Goal: Transaction & Acquisition: Purchase product/service

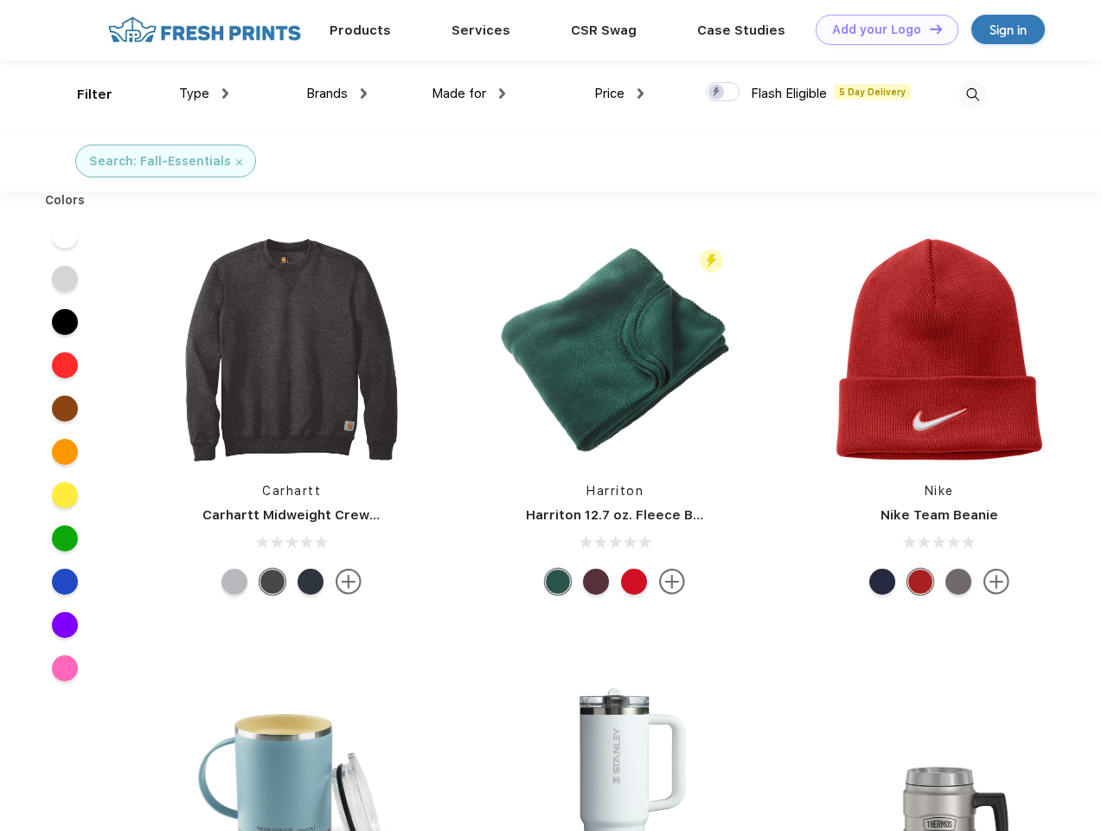
scroll to position [1, 0]
click at [881, 29] on link "Add your Logo Design Tool" at bounding box center [887, 30] width 143 height 30
click at [0, 0] on div "Design Tool" at bounding box center [0, 0] width 0 height 0
click at [928, 29] on link "Add your Logo Design Tool" at bounding box center [887, 30] width 143 height 30
click at [83, 94] on div "Filter" at bounding box center [94, 95] width 35 height 20
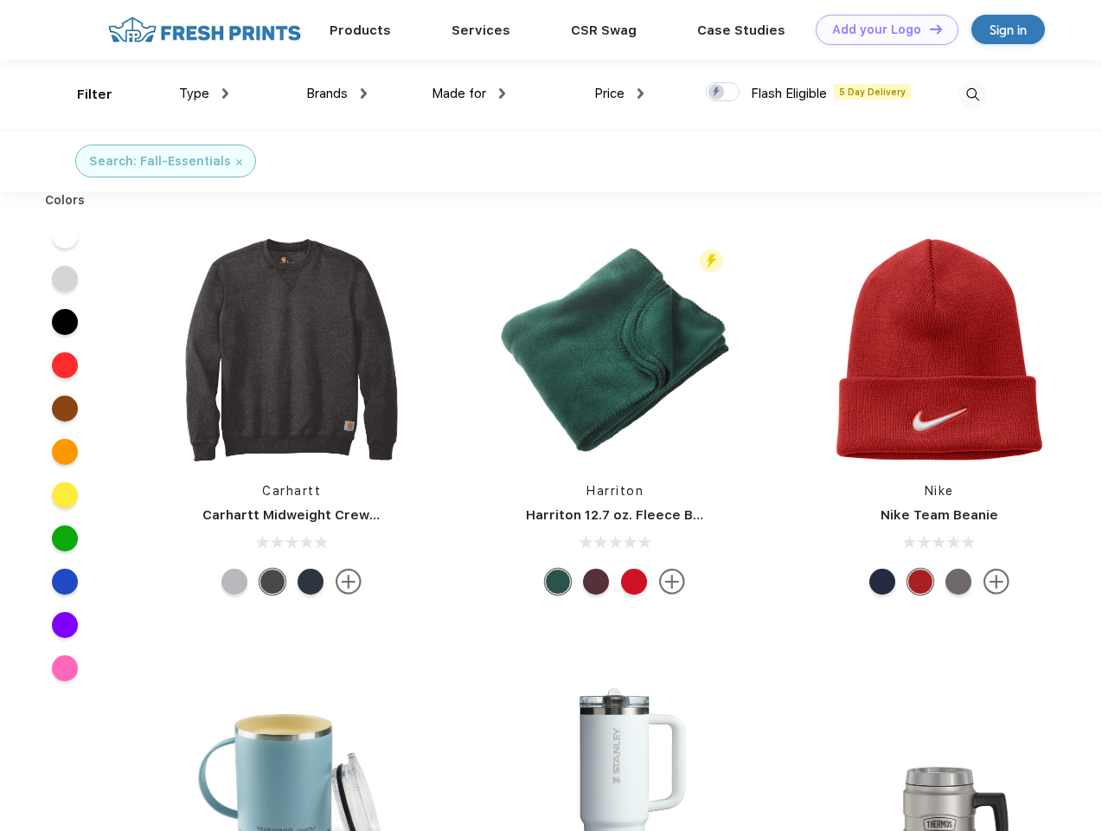
click at [204, 93] on span "Type" at bounding box center [194, 94] width 30 height 16
click at [337, 93] on span "Brands" at bounding box center [327, 94] width 42 height 16
click at [469, 93] on span "Made for" at bounding box center [459, 94] width 55 height 16
click at [620, 93] on span "Price" at bounding box center [609, 94] width 30 height 16
click at [723, 93] on div at bounding box center [723, 91] width 34 height 19
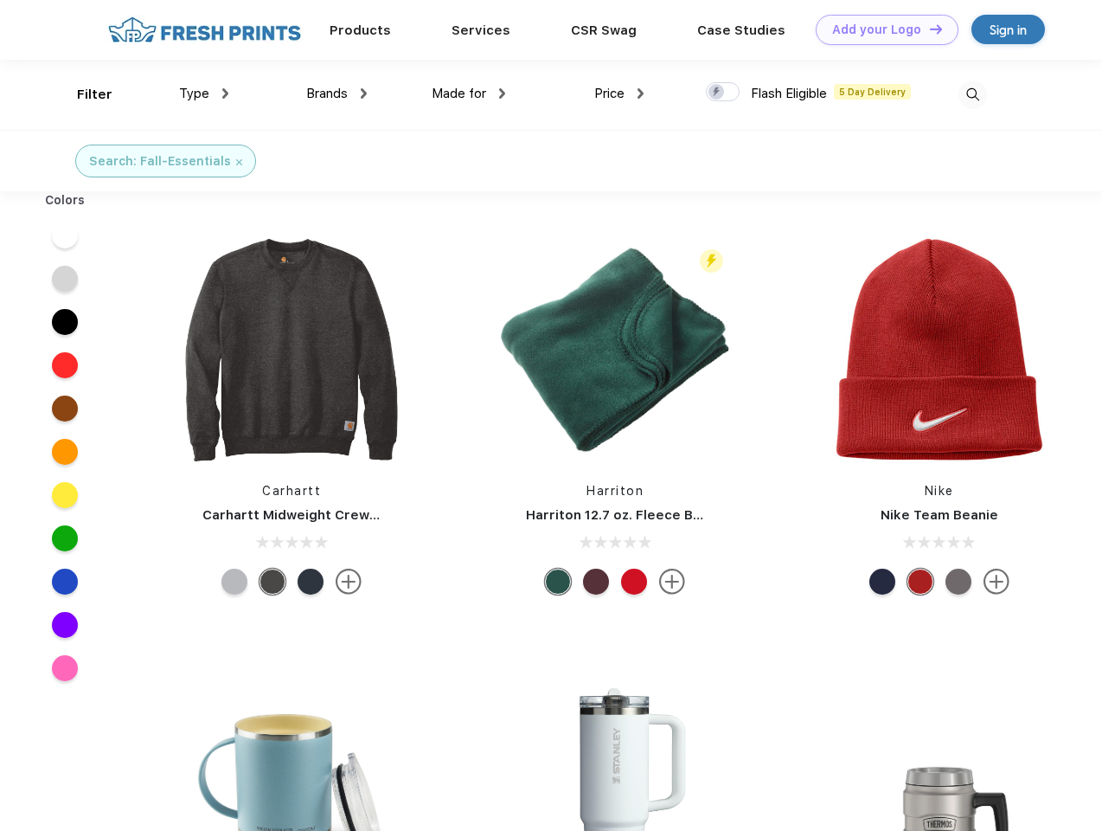
click at [717, 93] on input "checkbox" at bounding box center [711, 86] width 11 height 11
click at [973, 94] on img at bounding box center [973, 94] width 29 height 29
